Goal: Navigation & Orientation: Find specific page/section

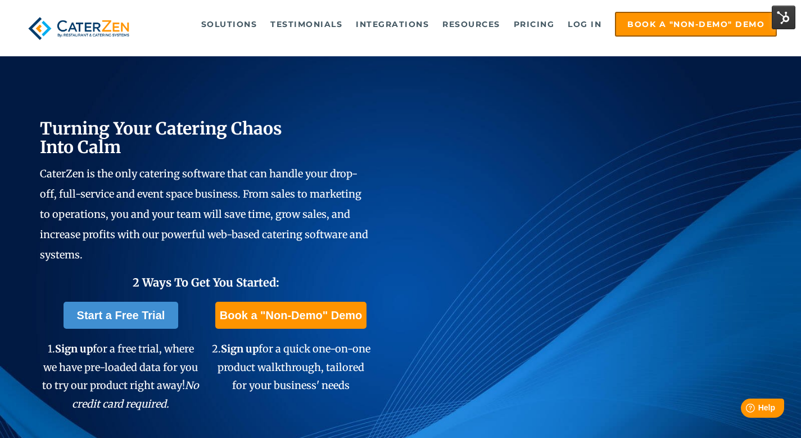
click at [761, 437] on div "Turning Your Catering Chaos Into Calm CaterZen is the only catering software th…" at bounding box center [400, 262] width 801 height 523
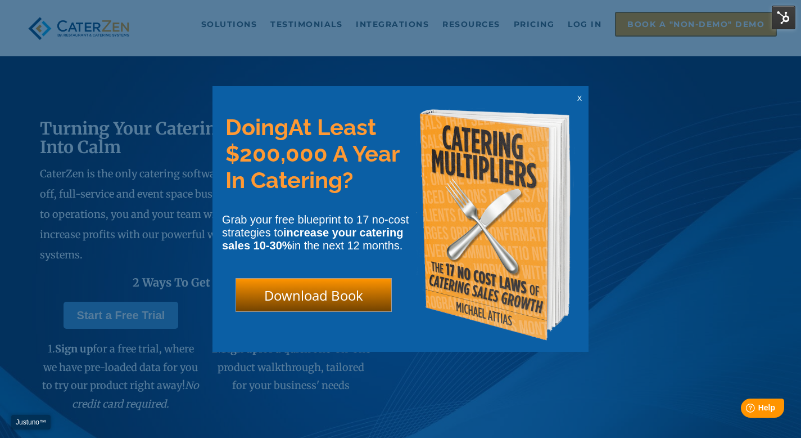
click at [581, 98] on span "x" at bounding box center [580, 97] width 4 height 11
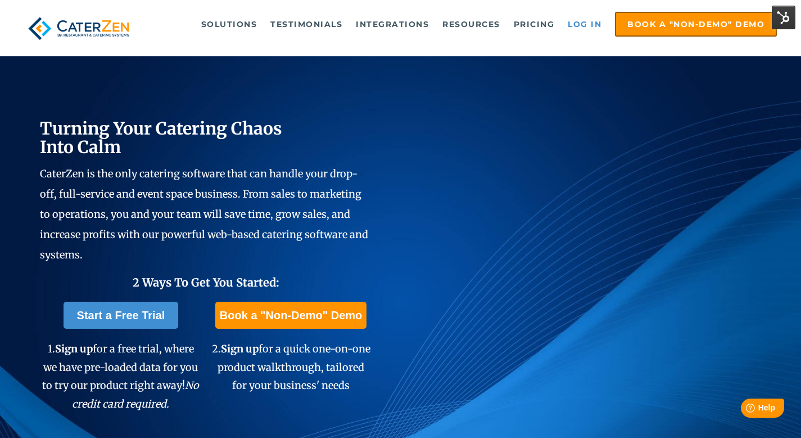
click at [597, 22] on link "Log in" at bounding box center [584, 24] width 45 height 22
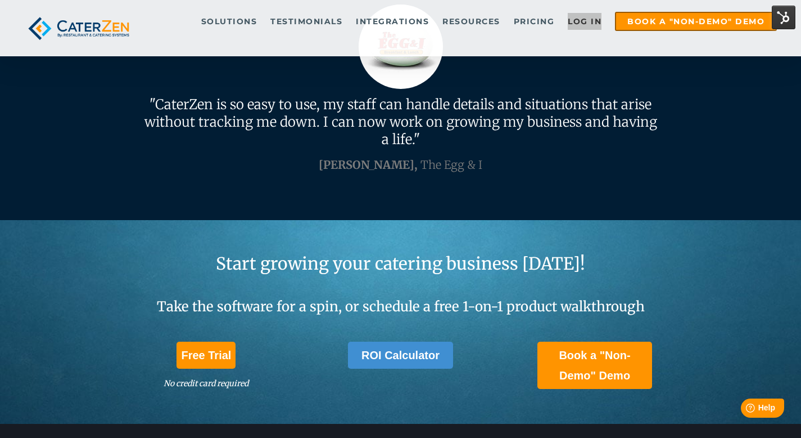
scroll to position [3321, 0]
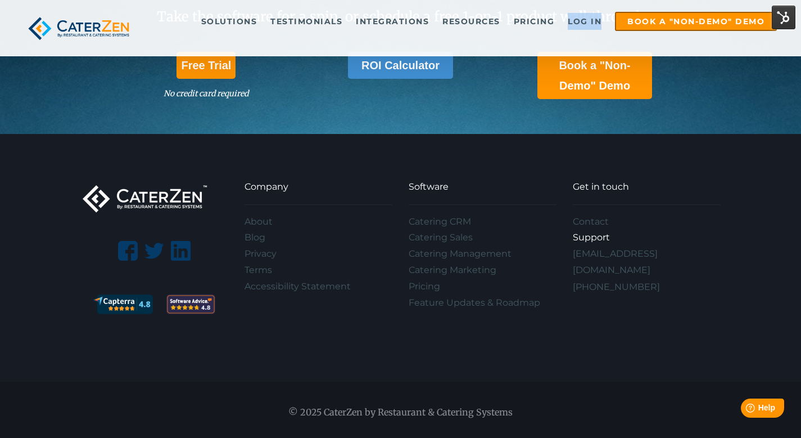
click at [585, 236] on link "Support" at bounding box center [647, 237] width 148 height 16
click at [586, 19] on link "Log in" at bounding box center [584, 21] width 45 height 17
